Goal: Navigation & Orientation: Find specific page/section

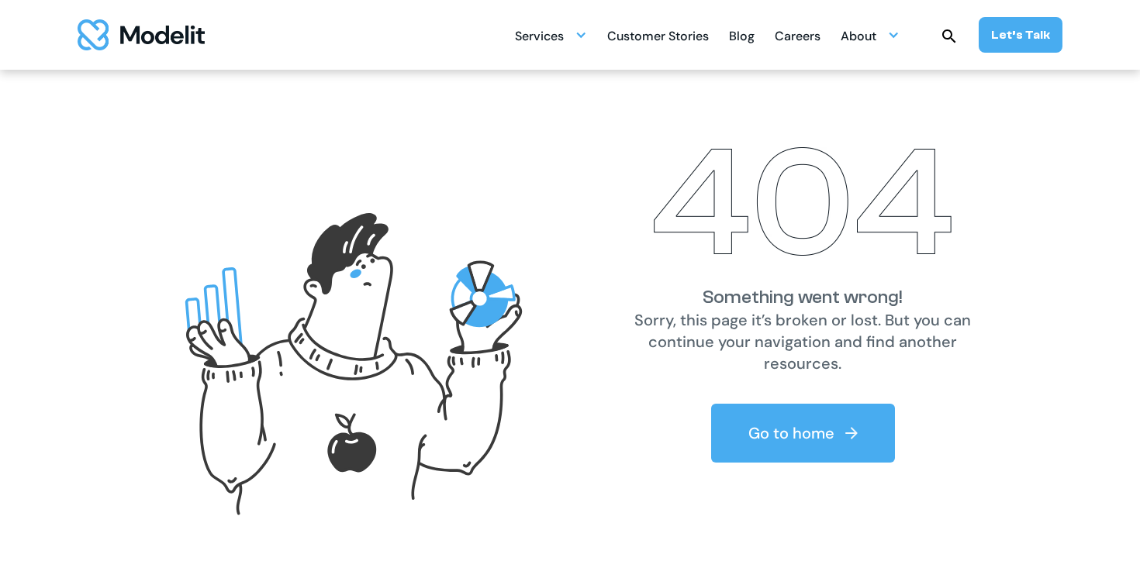
click at [740, 43] on div "Blog" at bounding box center [742, 37] width 26 height 30
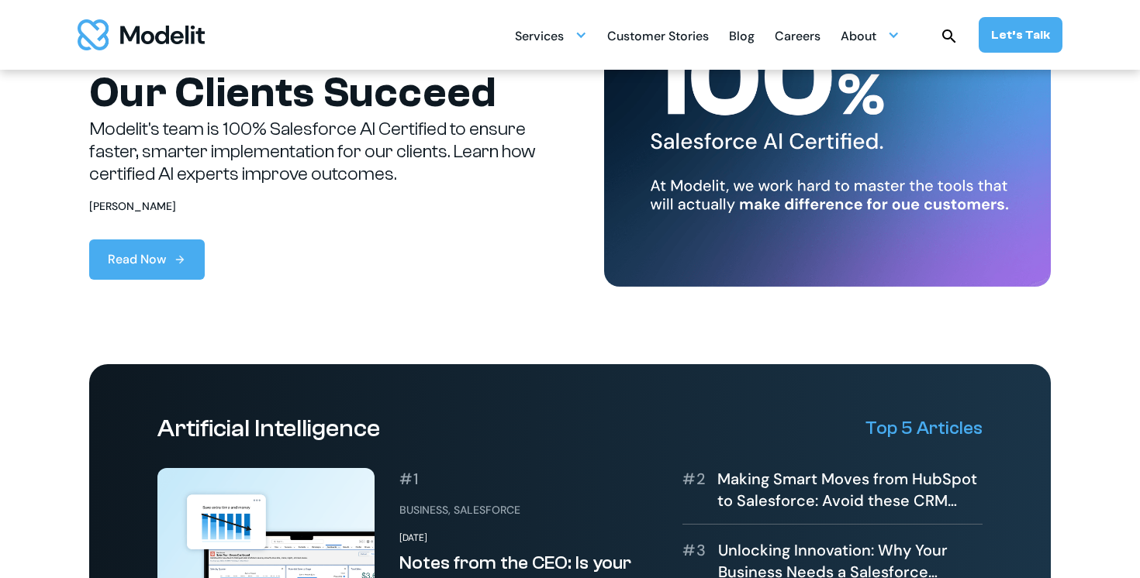
scroll to position [136, 0]
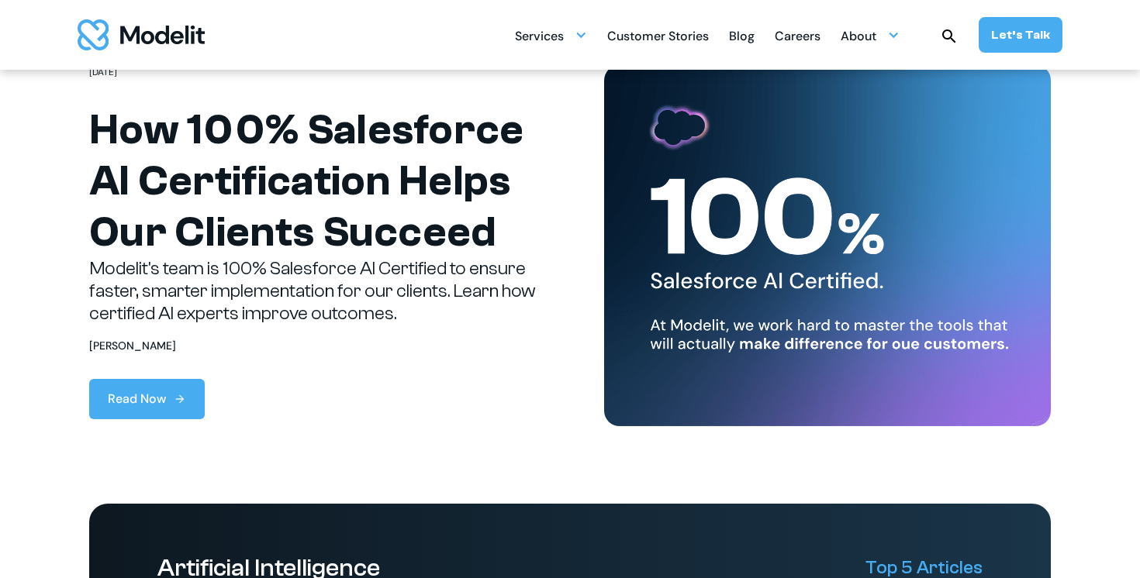
click at [816, 40] on div "Careers" at bounding box center [797, 37] width 46 height 30
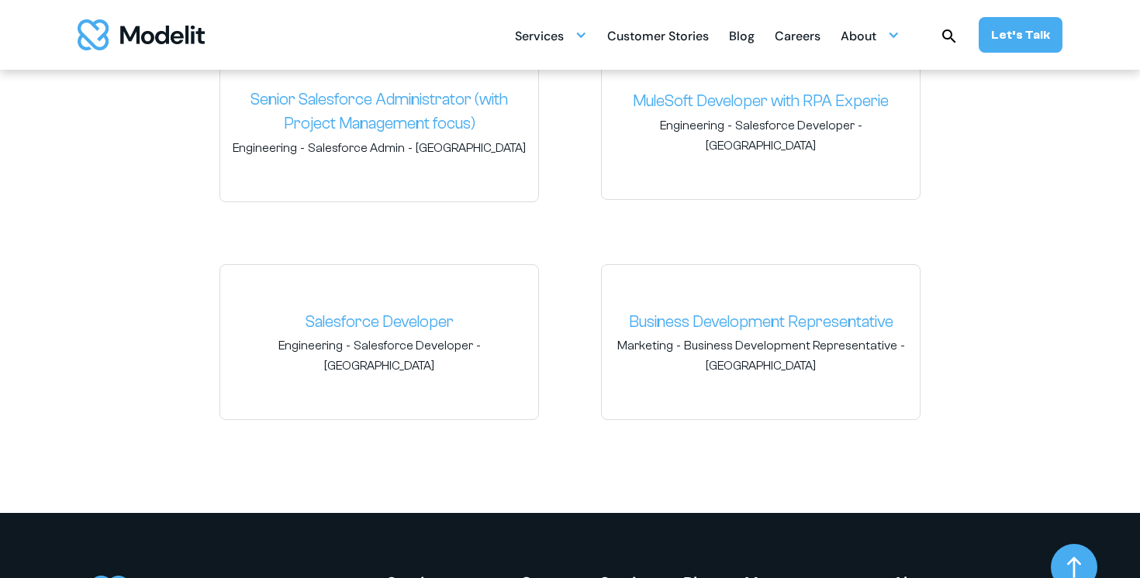
scroll to position [2465, 0]
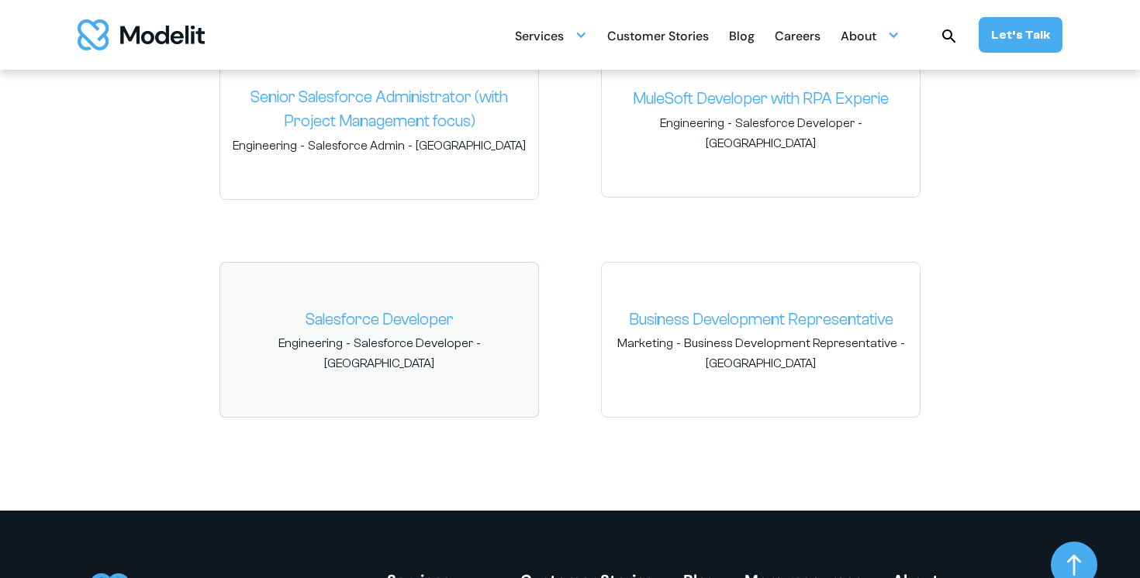
click at [441, 326] on link "Salesforce Developer" at bounding box center [379, 320] width 293 height 25
